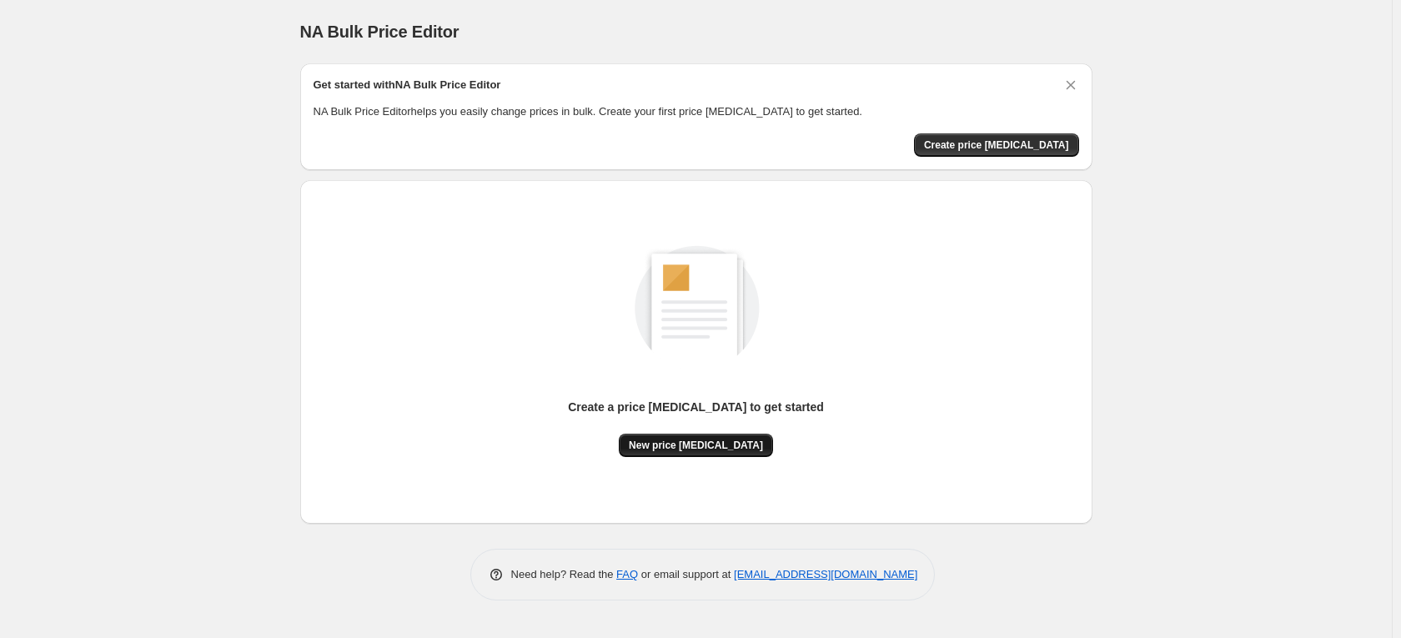
click at [691, 449] on span "New price [MEDICAL_DATA]" at bounding box center [696, 445] width 134 height 13
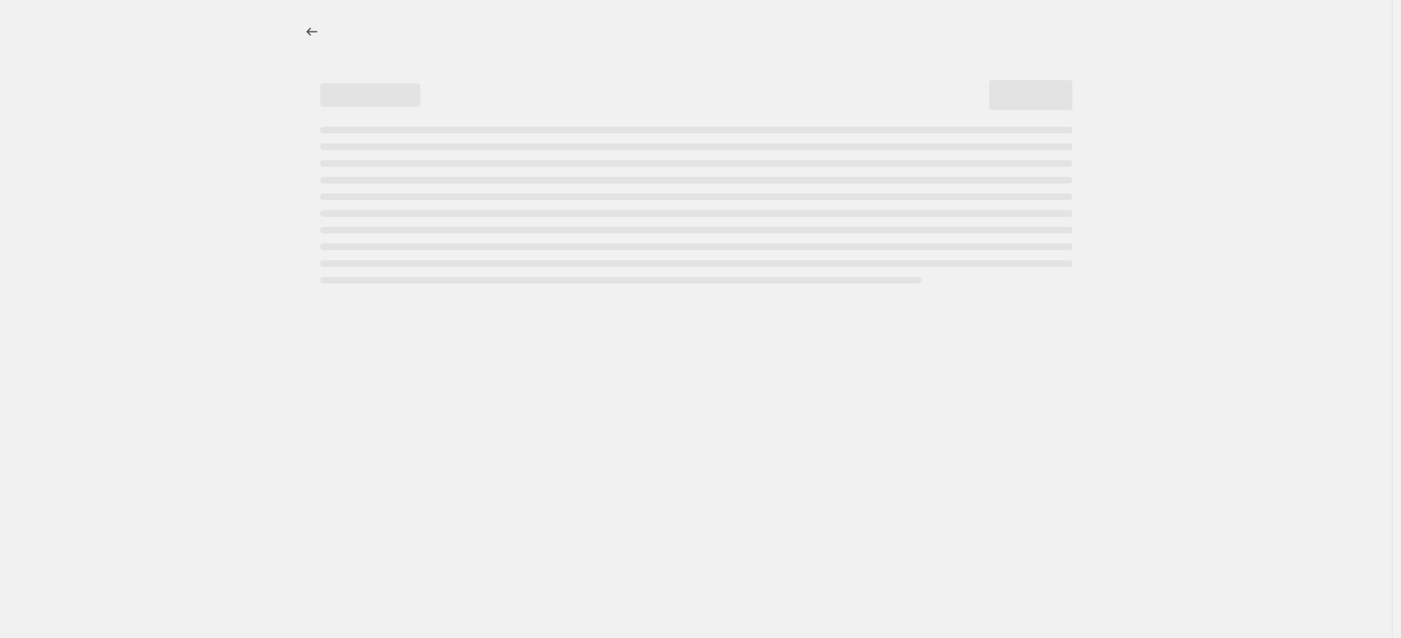
select select "percentage"
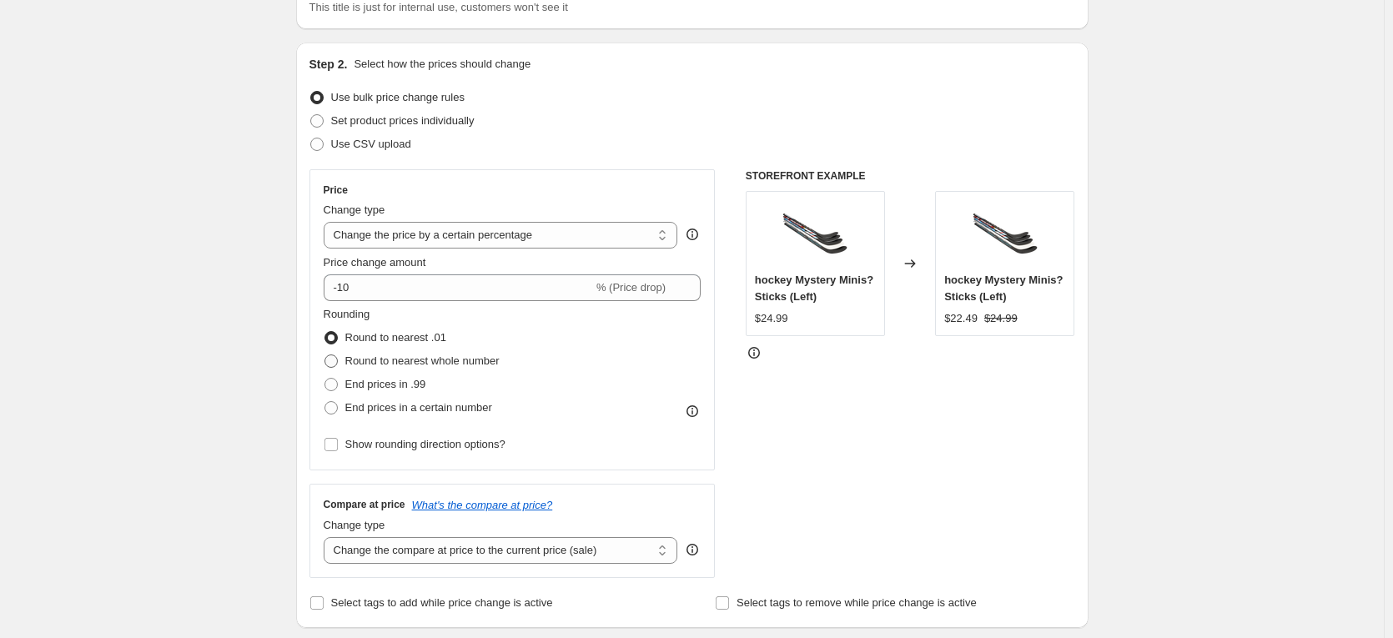
scroll to position [167, 0]
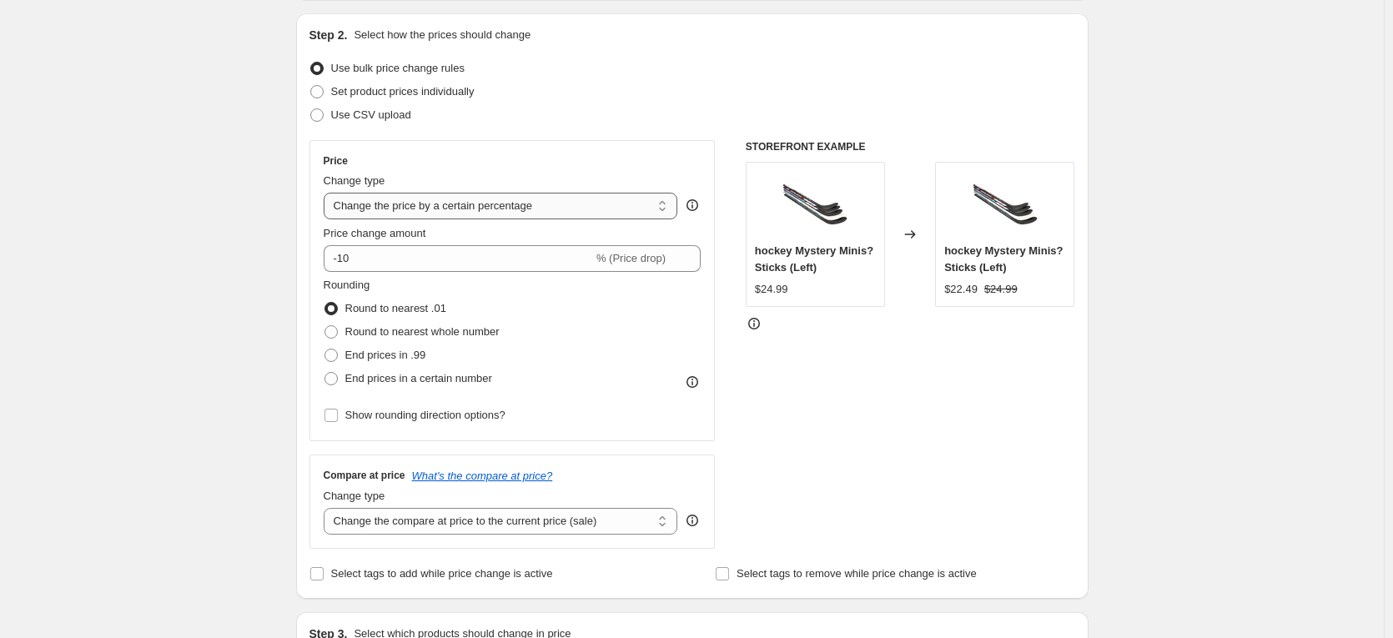
click at [484, 205] on select "Change the price to a certain amount Change the price by a certain amount Chang…" at bounding box center [501, 206] width 355 height 27
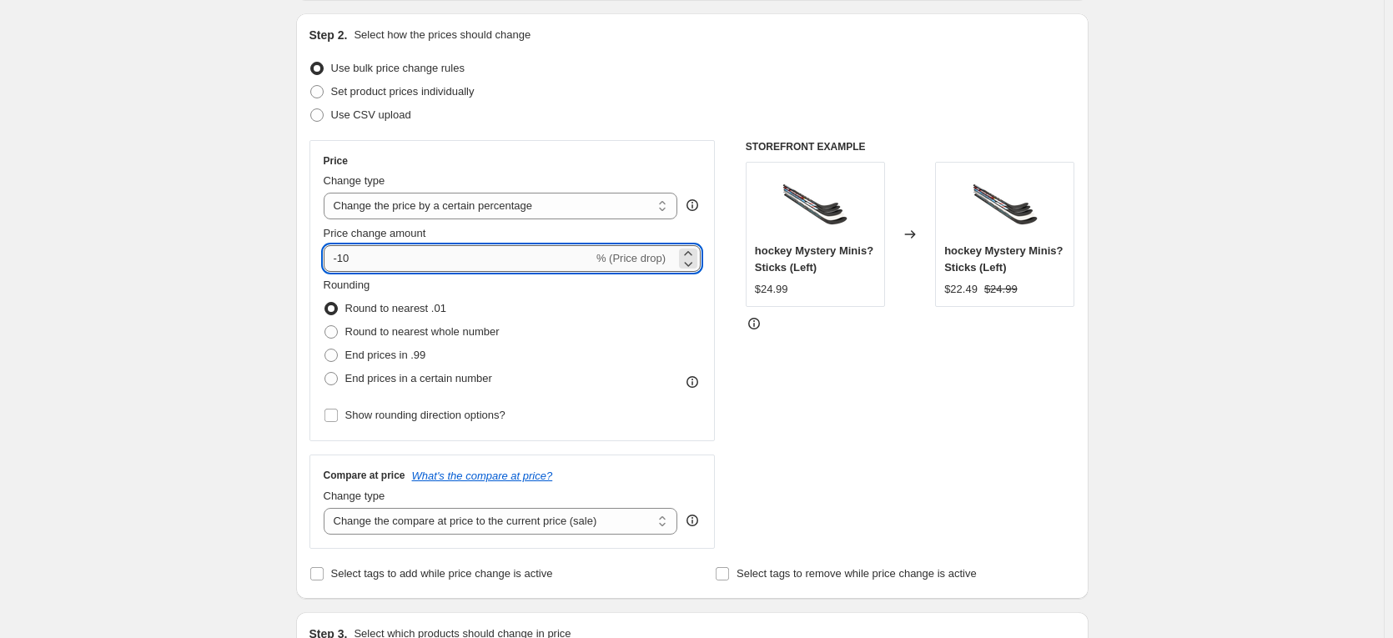
click at [393, 265] on input "-10" at bounding box center [458, 258] width 269 height 27
type input "-1"
click at [691, 266] on icon at bounding box center [688, 263] width 17 height 17
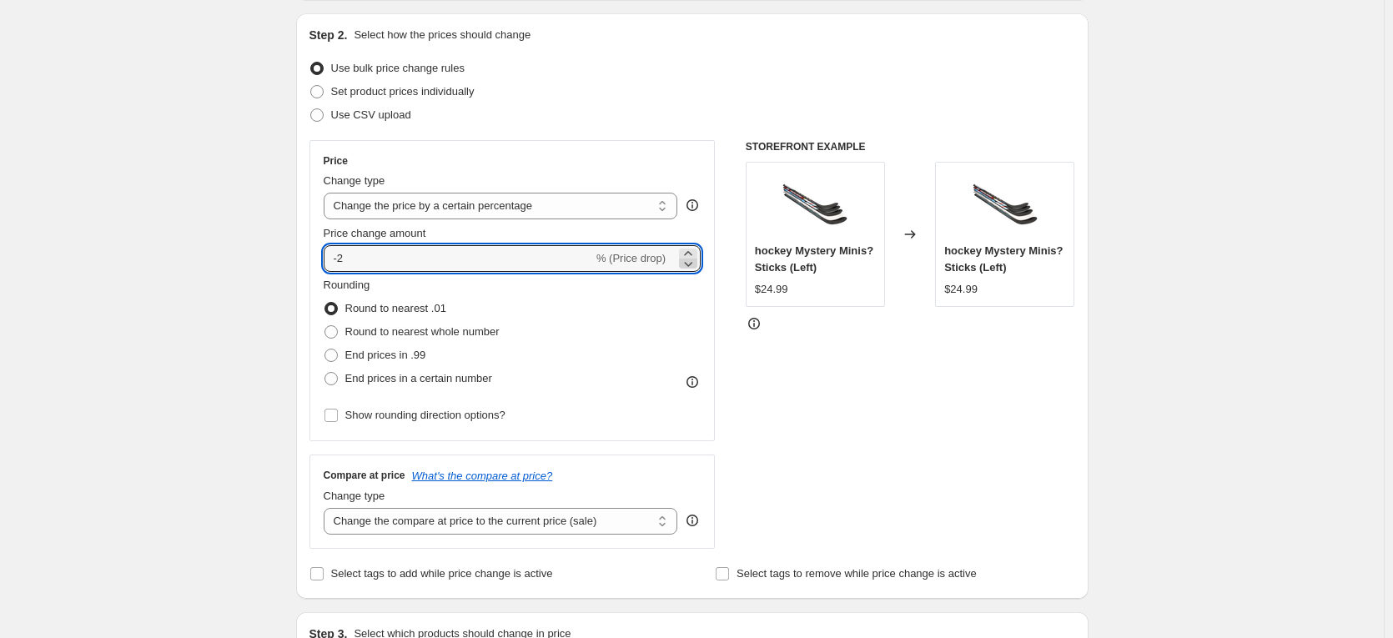
click at [691, 266] on icon at bounding box center [688, 263] width 17 height 17
type input "-3"
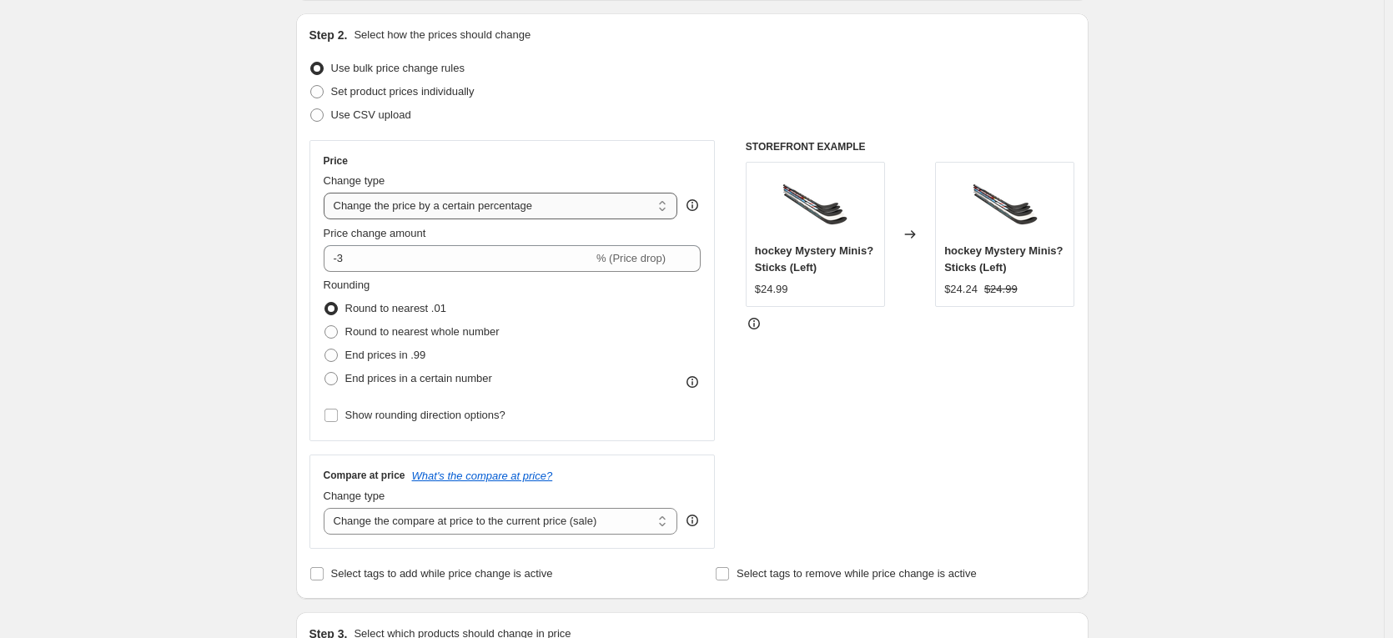
click at [547, 208] on select "Change the price to a certain amount Change the price by a certain amount Chang…" at bounding box center [501, 206] width 355 height 27
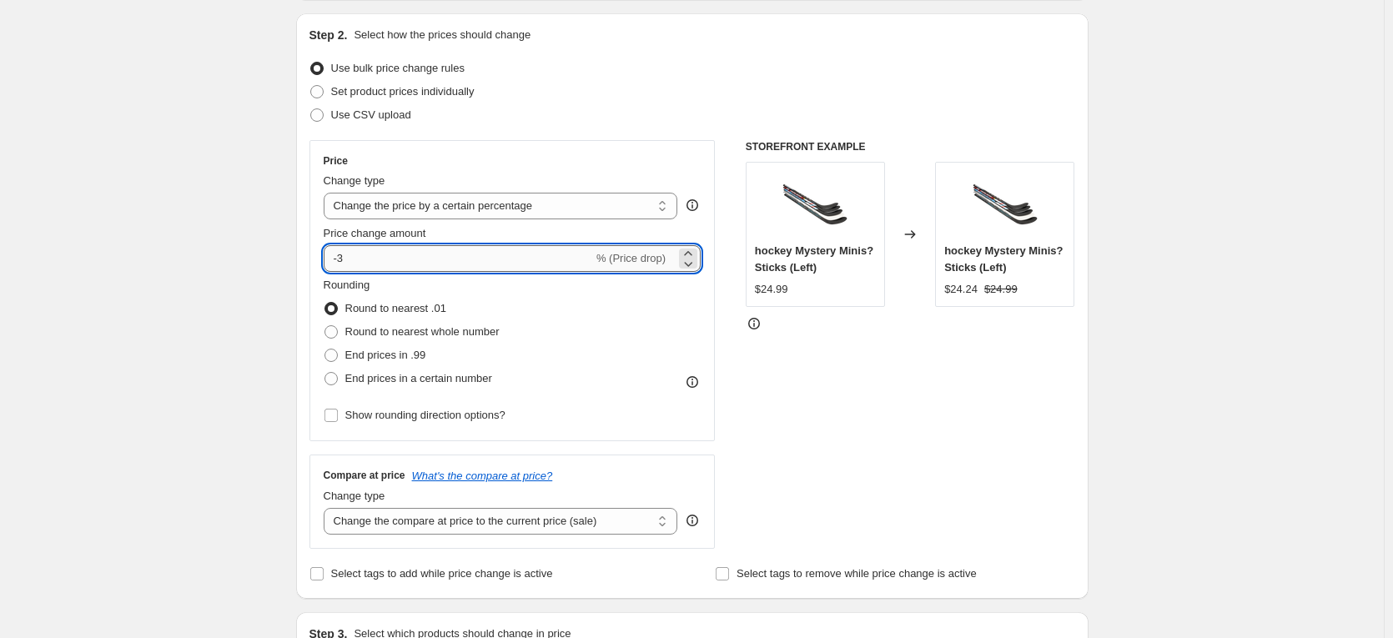
click at [373, 263] on input "-3" at bounding box center [458, 258] width 269 height 27
type input "-82"
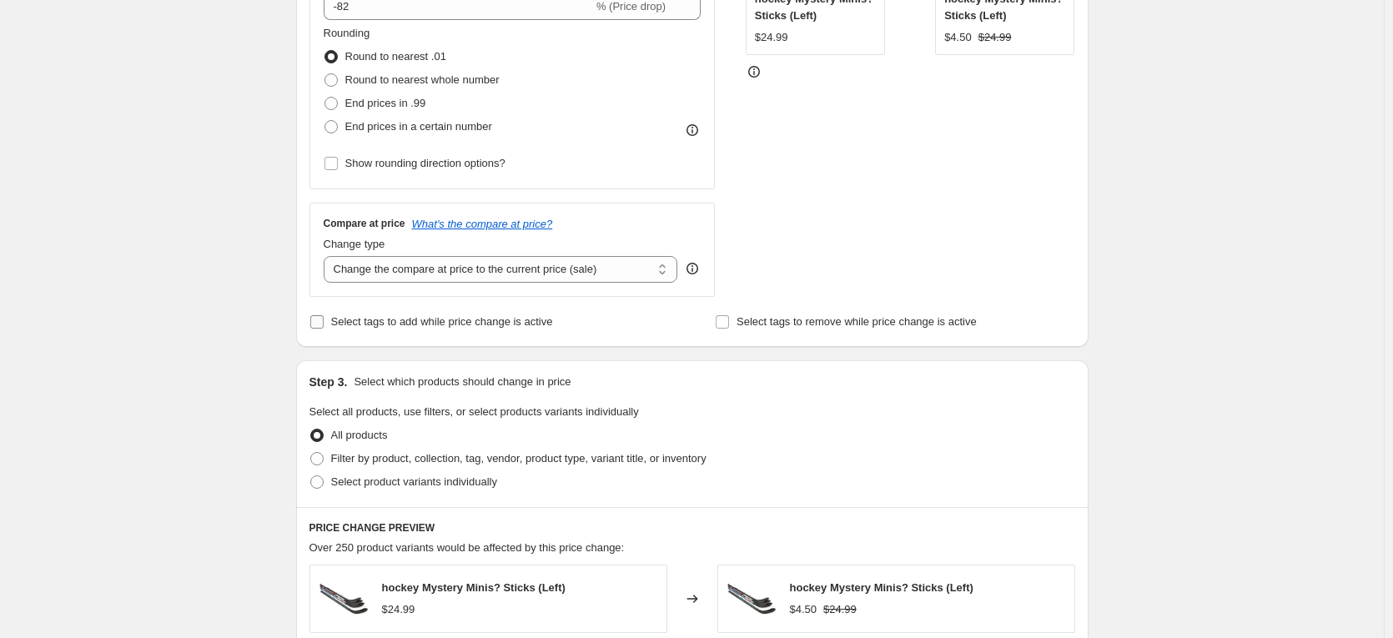
scroll to position [417, 0]
click at [434, 269] on select "Change the compare at price to the current price (sale) Change the compare at p…" at bounding box center [501, 271] width 355 height 27
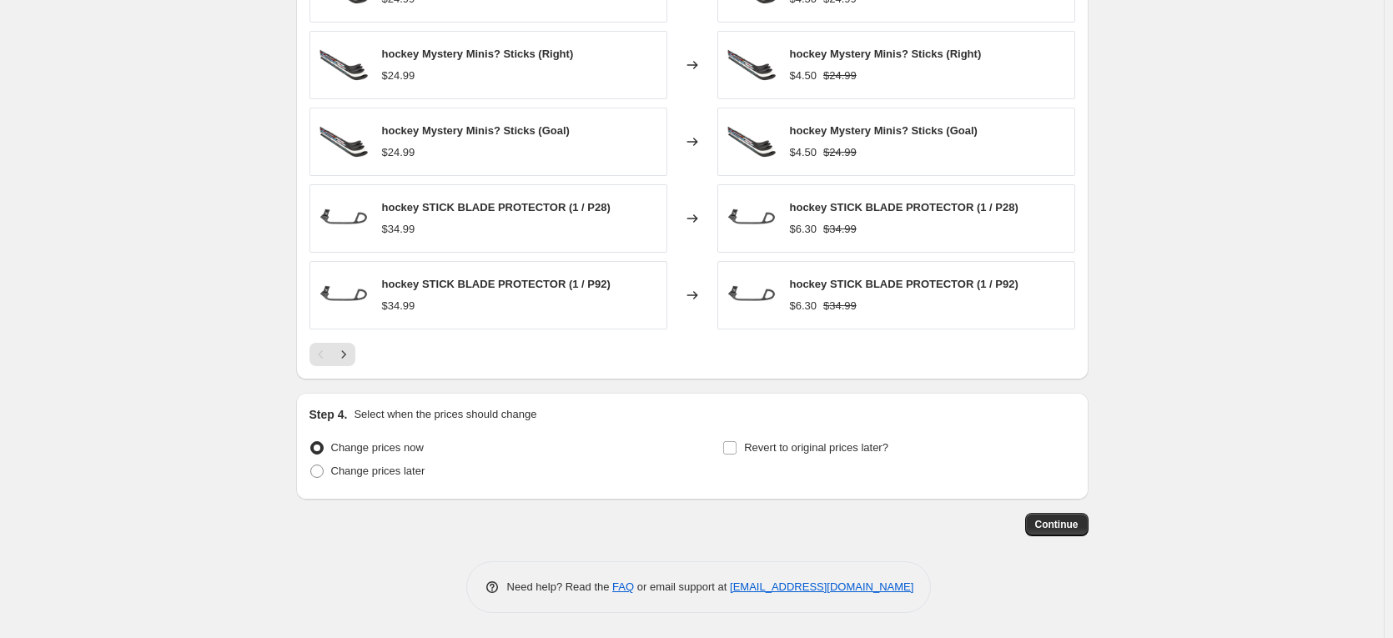
scroll to position [1030, 0]
click at [1058, 521] on span "Continue" at bounding box center [1056, 524] width 43 height 13
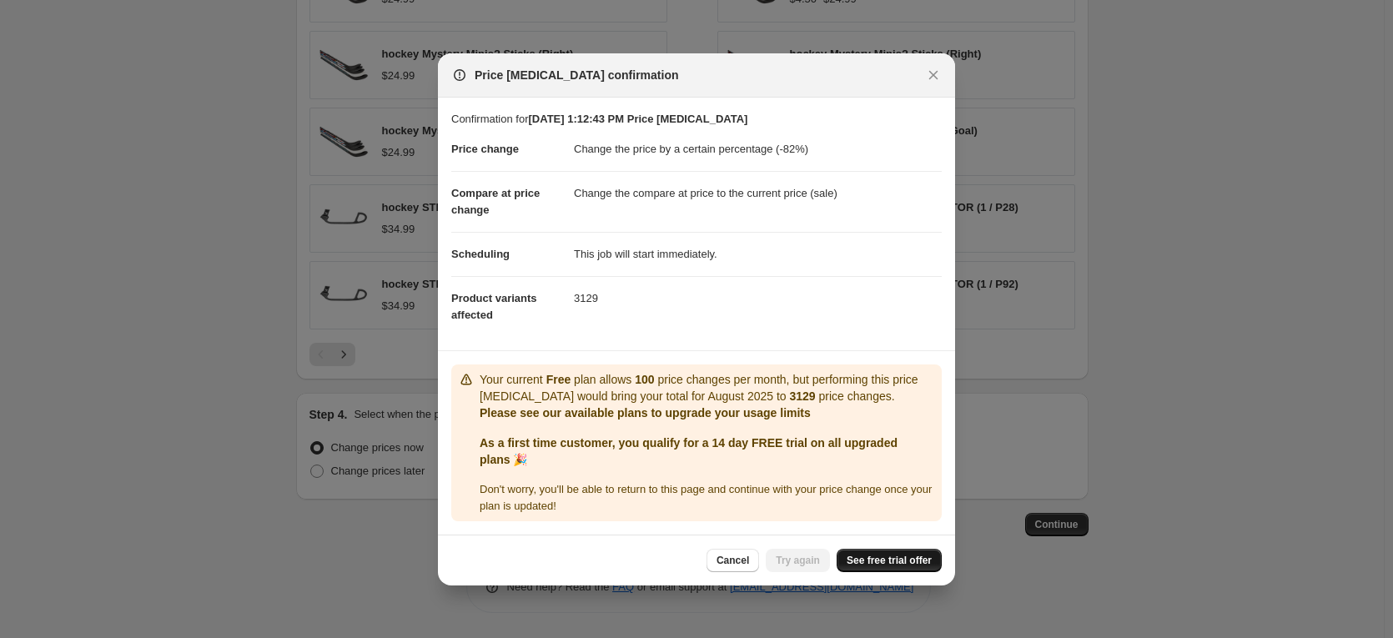
click at [883, 560] on span "See free trial offer" at bounding box center [889, 560] width 85 height 13
click at [805, 560] on span "Try again" at bounding box center [798, 560] width 44 height 13
click at [928, 74] on icon "Close" at bounding box center [933, 75] width 17 height 17
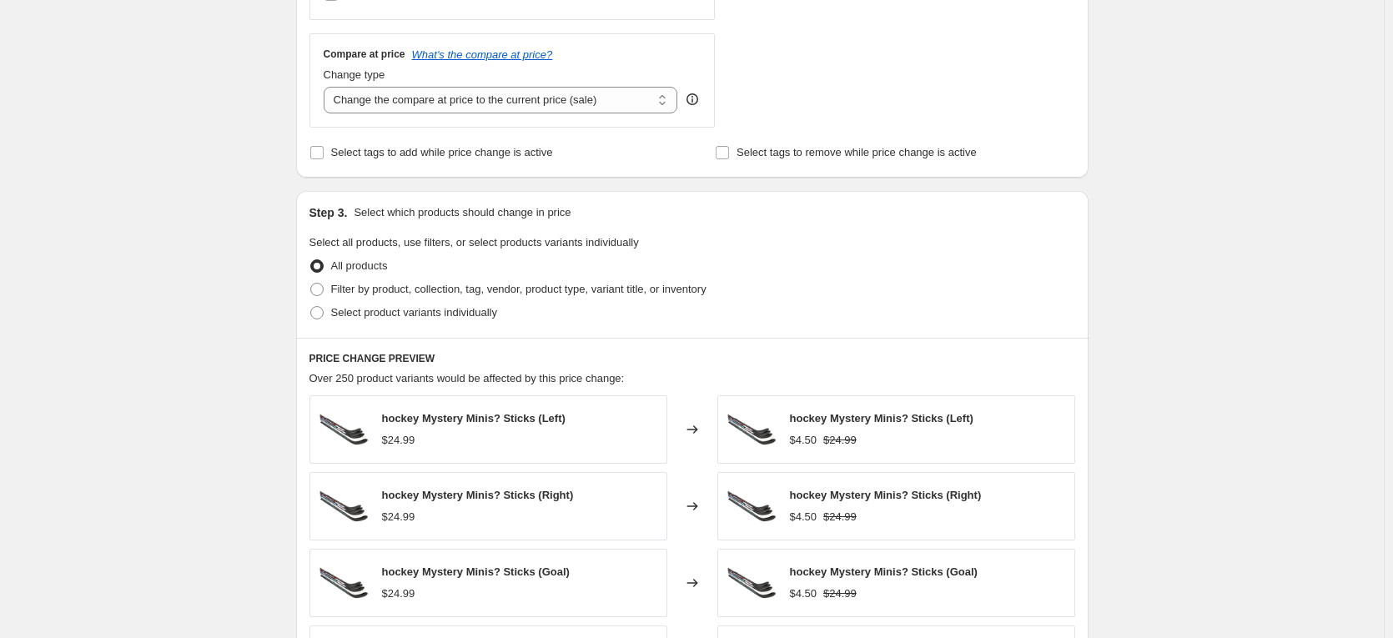
scroll to position [1030, 0]
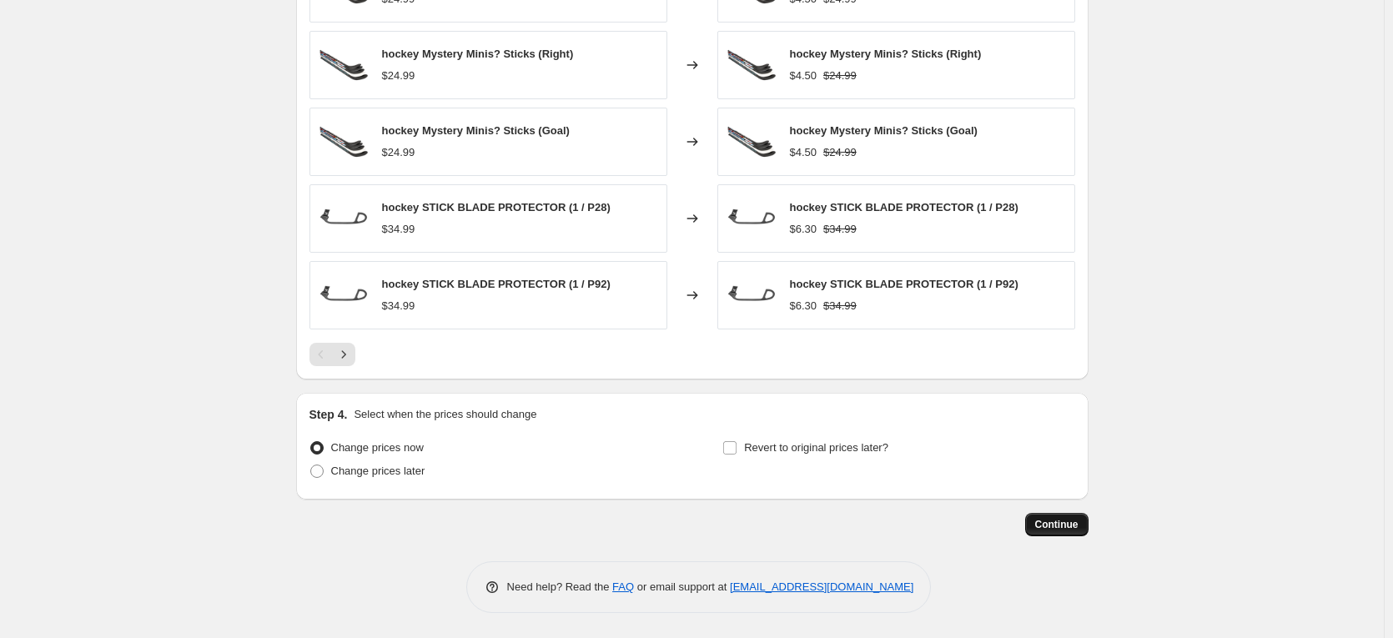
click at [1058, 527] on span "Continue" at bounding box center [1056, 524] width 43 height 13
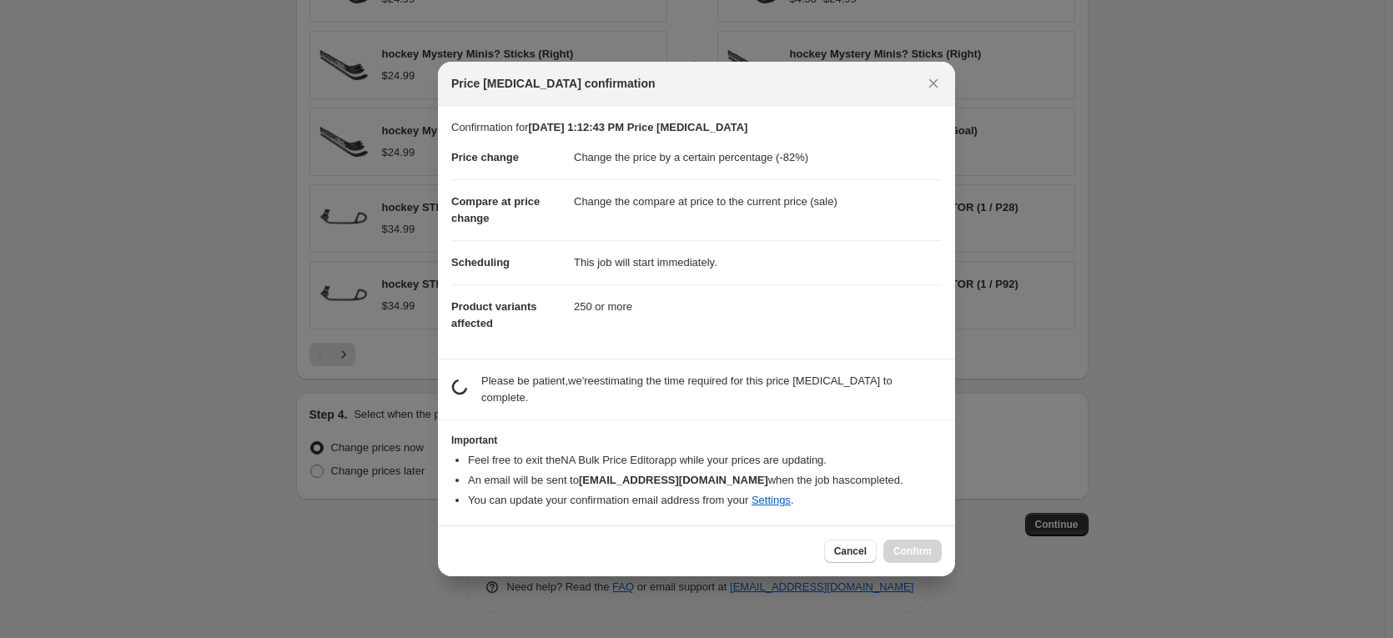
scroll to position [0, 0]
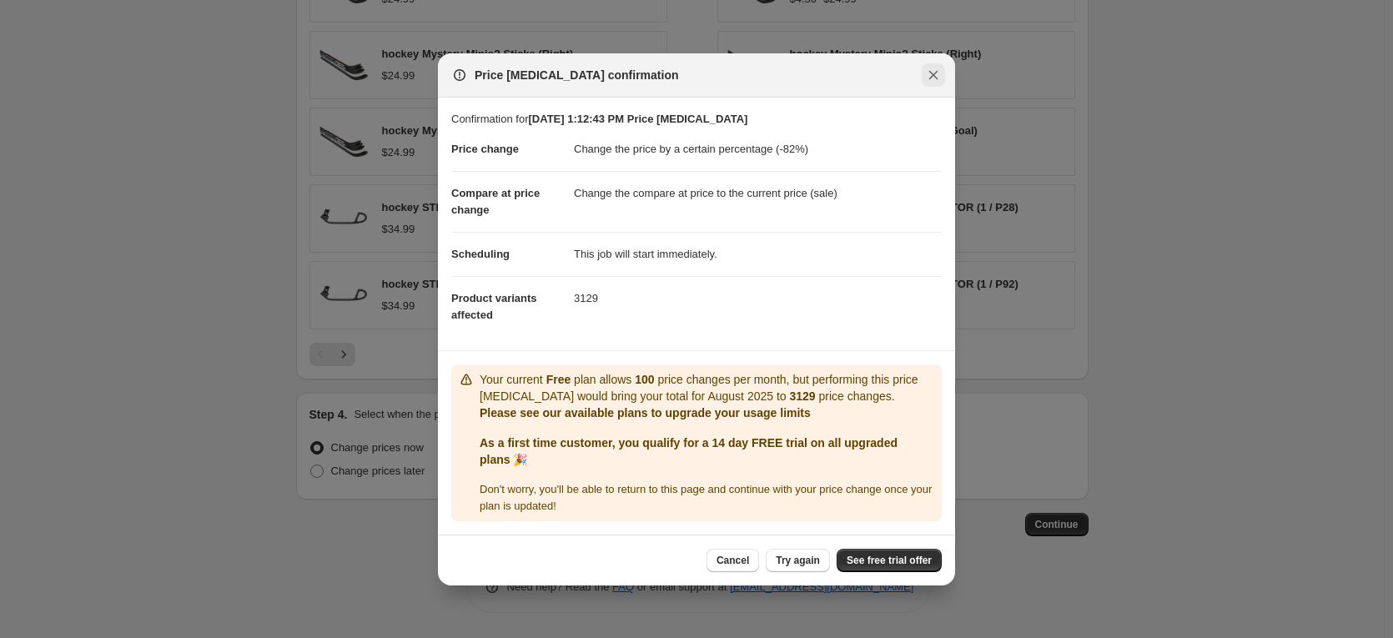
click at [939, 72] on icon "Close" at bounding box center [933, 75] width 17 height 17
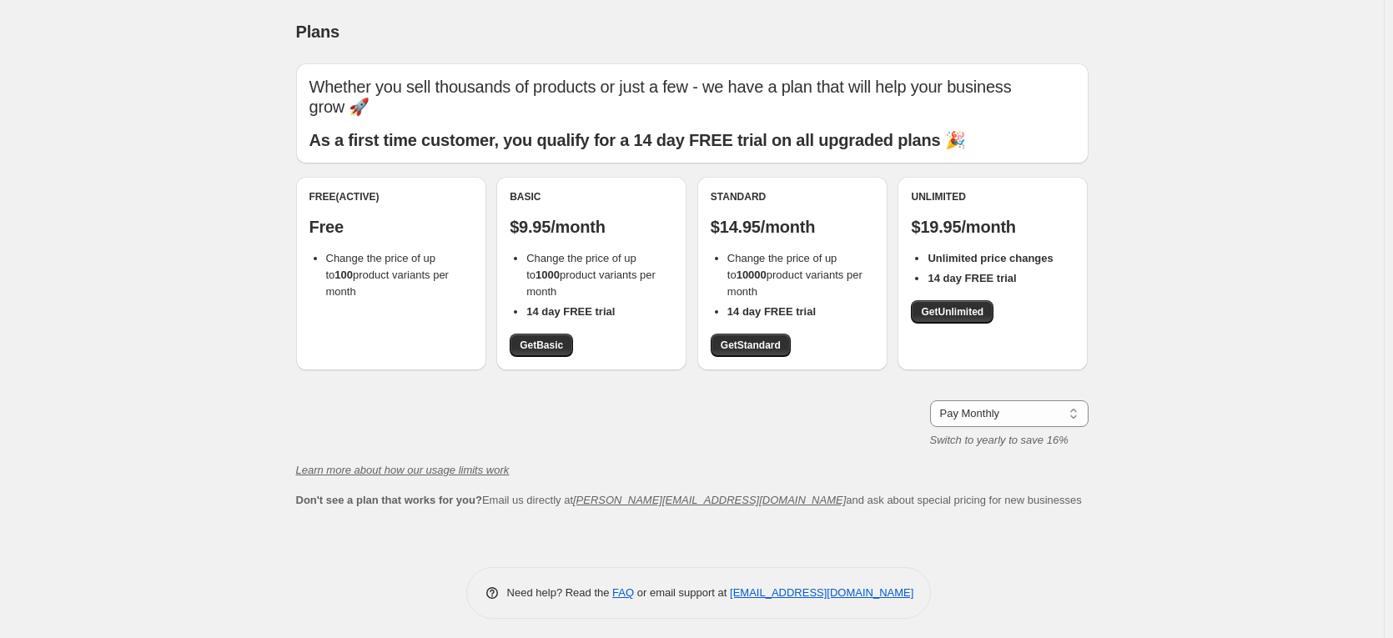
click at [394, 295] on div "Free (Active) Free Change the price of up to 100 product variants per month" at bounding box center [391, 274] width 190 height 194
